Goal: Task Accomplishment & Management: Use online tool/utility

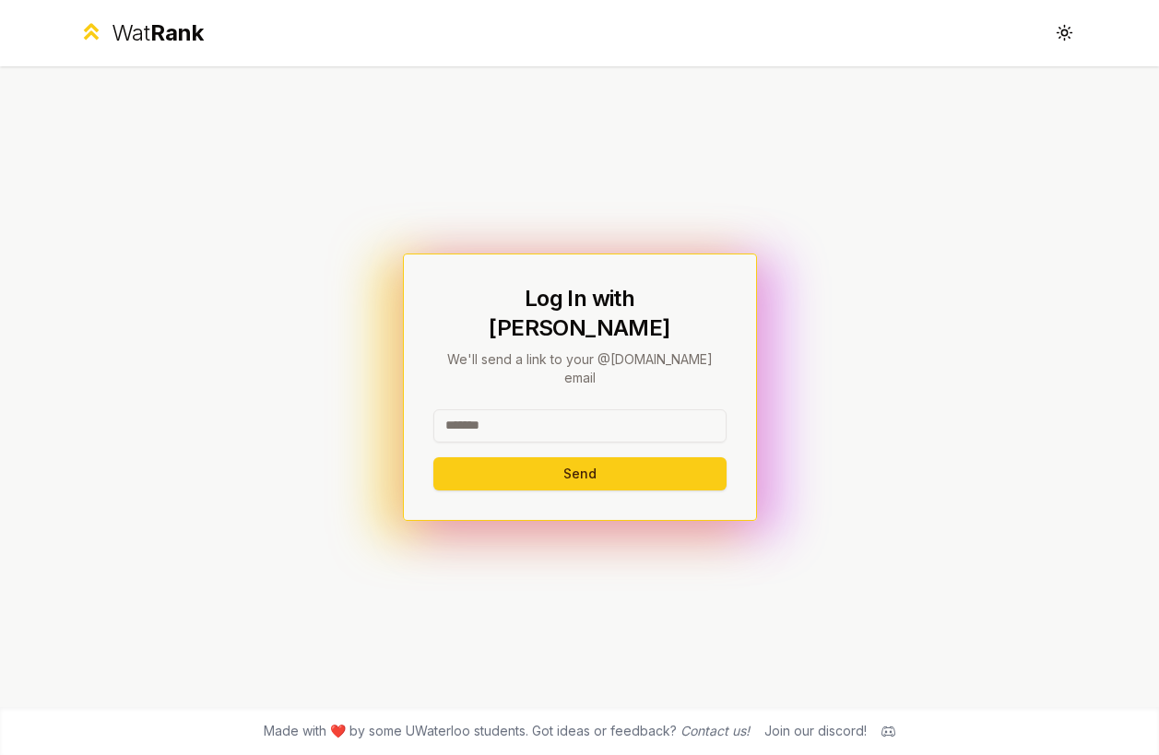
click at [528, 413] on input at bounding box center [579, 425] width 293 height 33
type input "********"
click at [433, 457] on button "Send" at bounding box center [579, 473] width 293 height 33
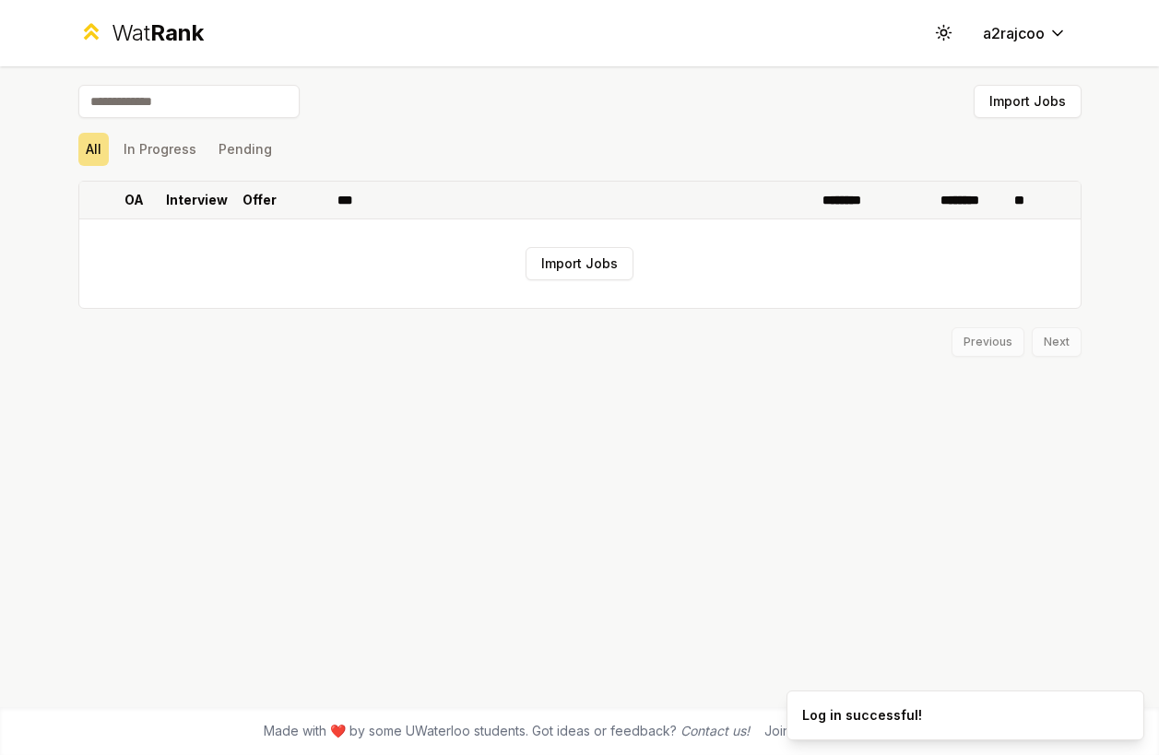
click at [257, 196] on p "Offer" at bounding box center [260, 200] width 34 height 18
click at [419, 131] on div "All In Progress Pending" at bounding box center [579, 149] width 1003 height 48
click at [233, 141] on button "Pending" at bounding box center [245, 149] width 68 height 33
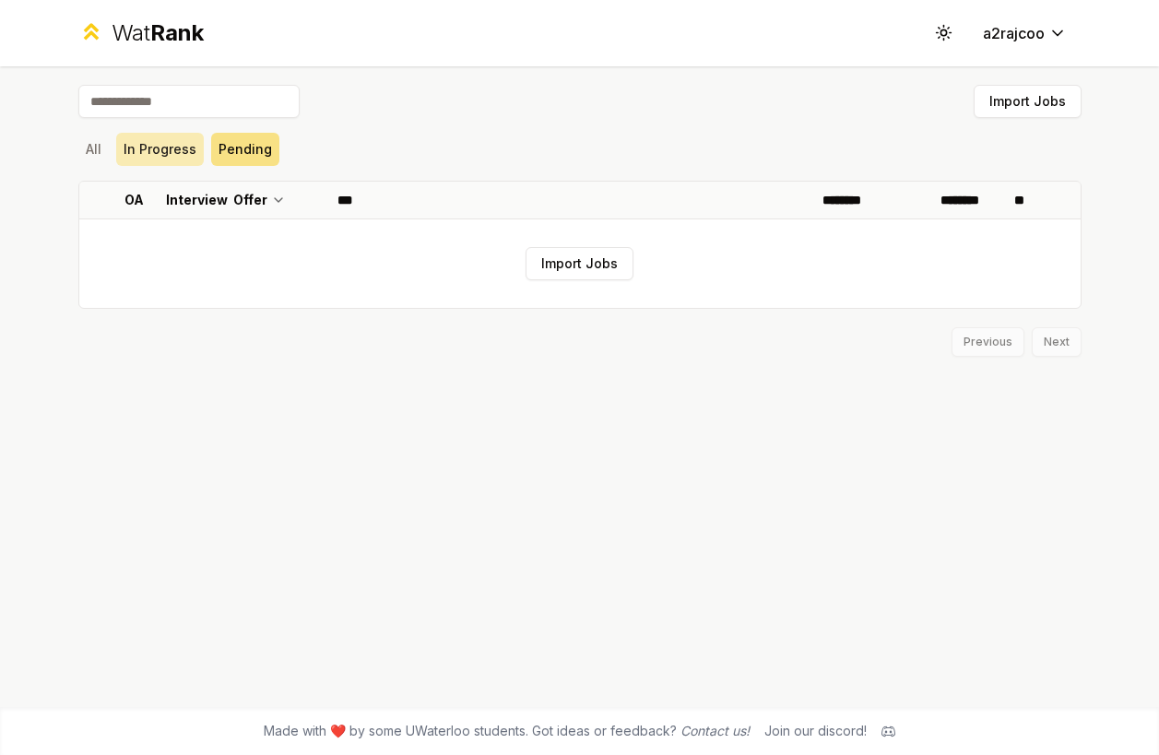
click at [167, 143] on button "In Progress" at bounding box center [160, 149] width 88 height 33
click at [71, 148] on div "Import Jobs All In Progress Pending OA Interview Offer *** ******** ******** **…" at bounding box center [580, 386] width 1062 height 641
click at [79, 148] on button "All" at bounding box center [93, 149] width 30 height 33
click at [948, 21] on button "Toggle theme" at bounding box center [944, 33] width 33 height 33
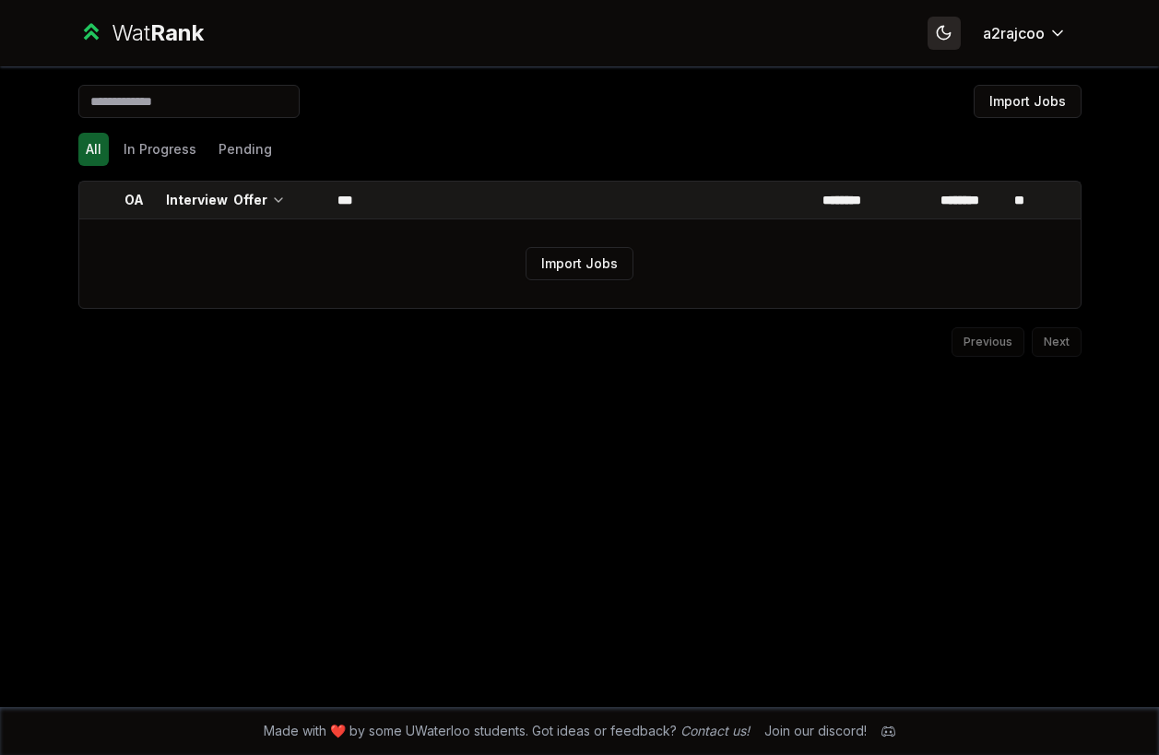
click at [948, 20] on button "Toggle theme" at bounding box center [944, 33] width 33 height 33
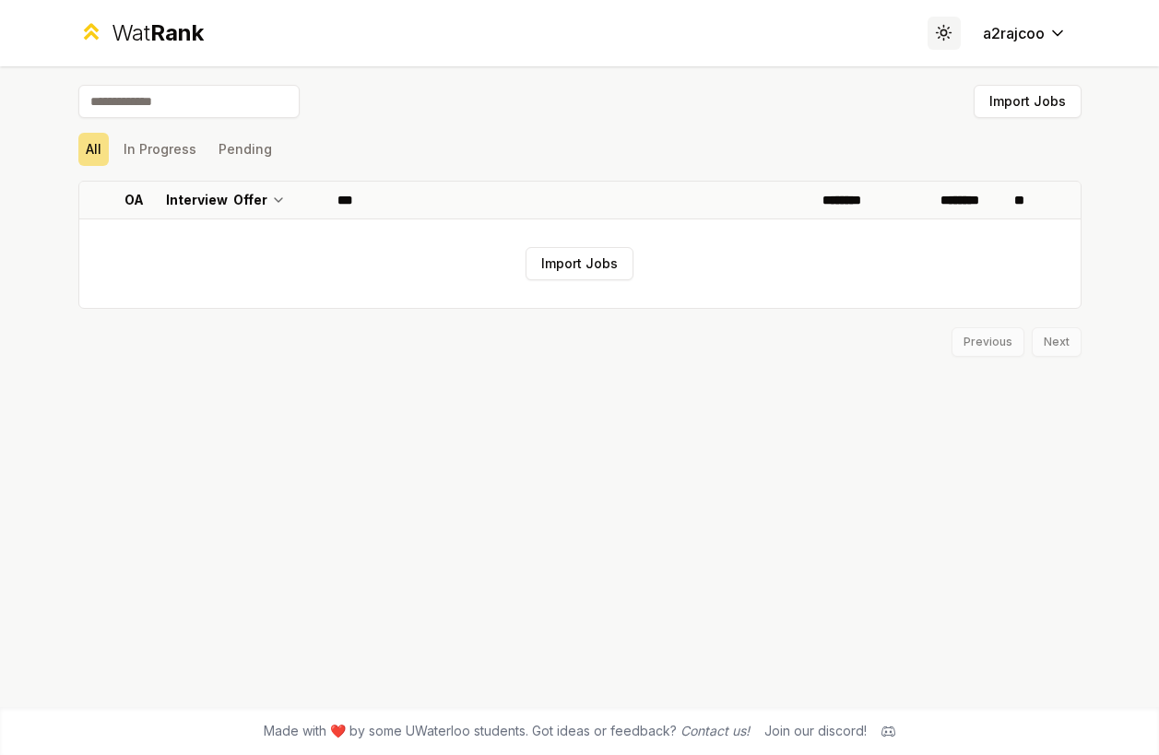
click at [948, 25] on icon at bounding box center [944, 33] width 18 height 18
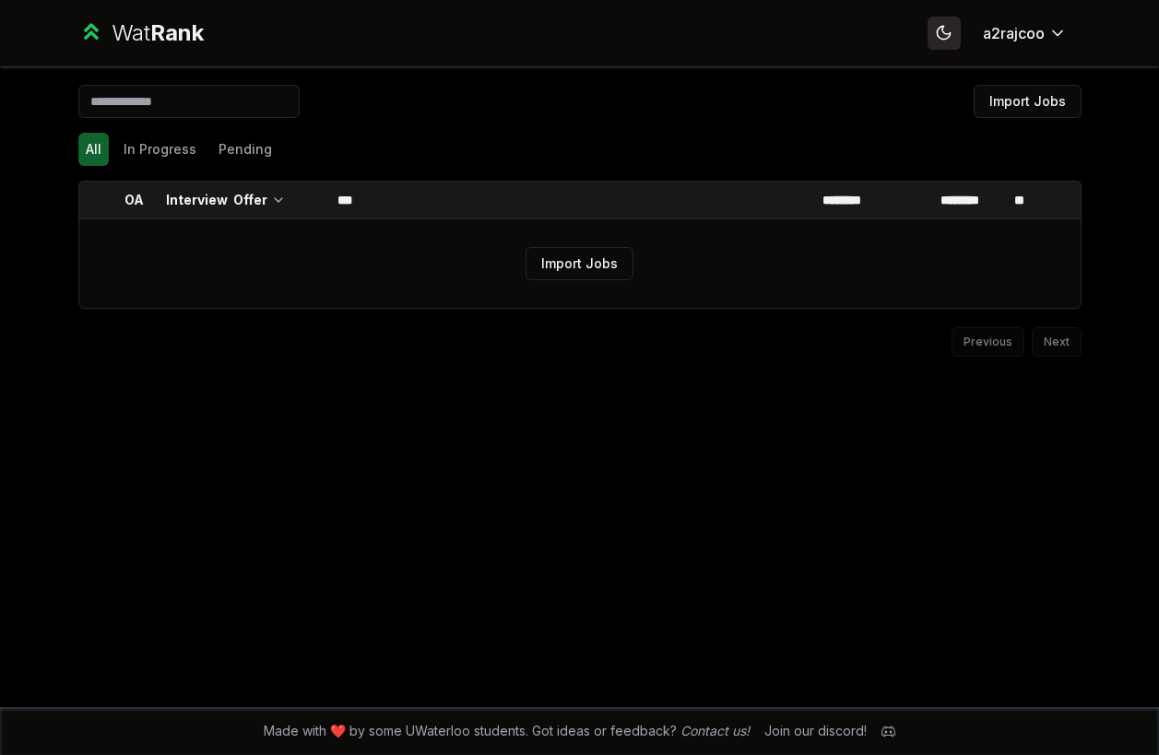
click at [931, 27] on button "Toggle theme" at bounding box center [944, 33] width 33 height 33
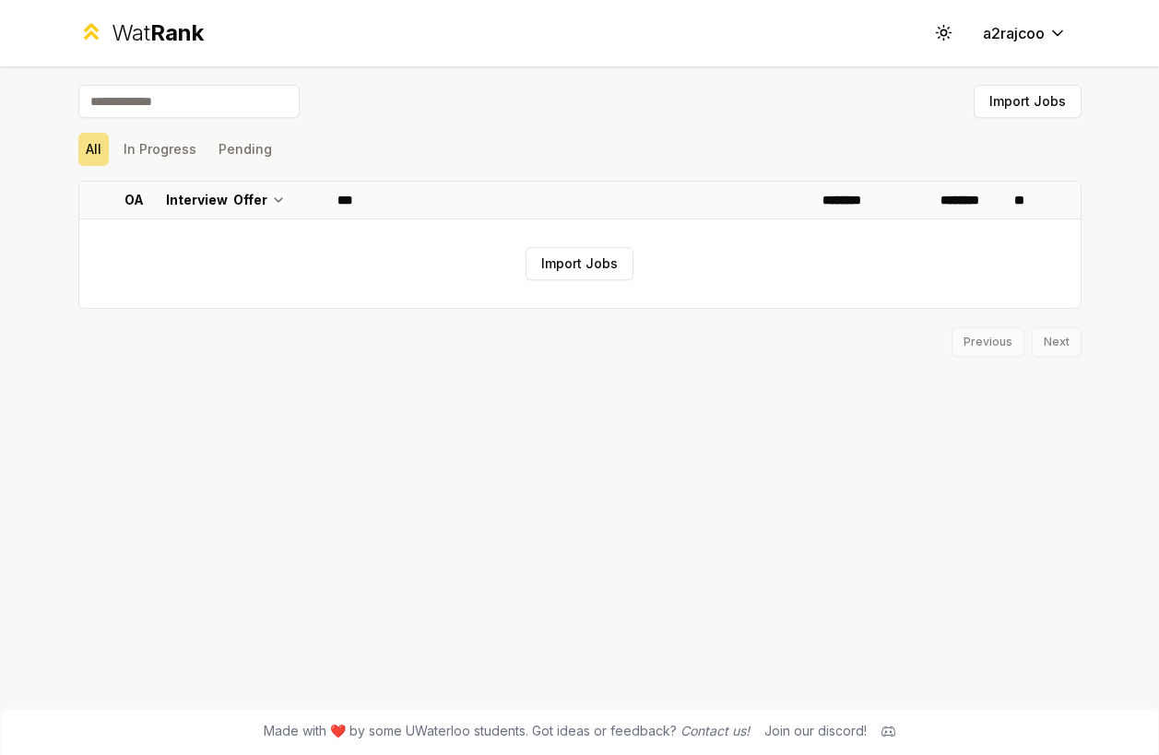
click at [668, 117] on div "Import Jobs" at bounding box center [579, 105] width 1003 height 41
click at [1050, 33] on html "Wat Rank Toggle theme a2rajcoo Import Jobs All In Progress Pending OA Interview…" at bounding box center [579, 377] width 1159 height 755
click at [784, 169] on html "Wat Rank Toggle theme a2rajcoo Import Jobs All In Progress Pending OA Interview…" at bounding box center [579, 377] width 1159 height 755
click at [1011, 91] on button "Import Jobs" at bounding box center [1028, 101] width 108 height 33
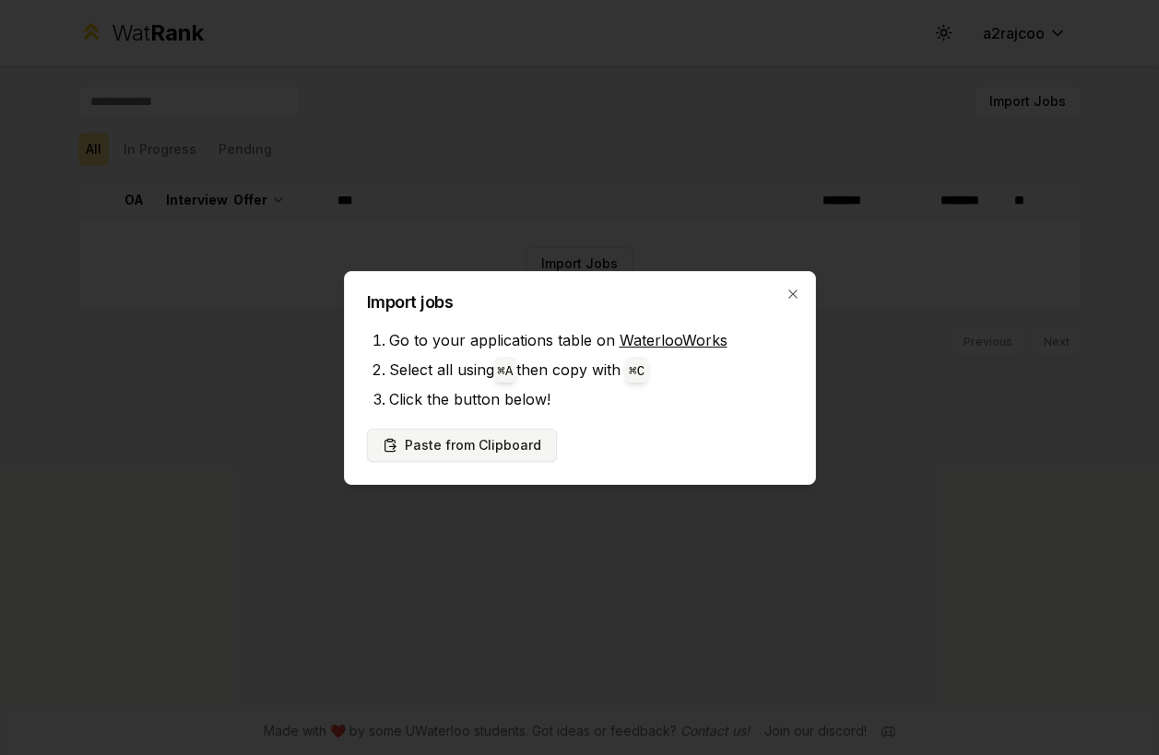
click at [470, 453] on button "Paste from Clipboard" at bounding box center [462, 445] width 190 height 33
click at [656, 334] on link "WaterlooWorks" at bounding box center [674, 340] width 108 height 18
